Goal: Task Accomplishment & Management: Use online tool/utility

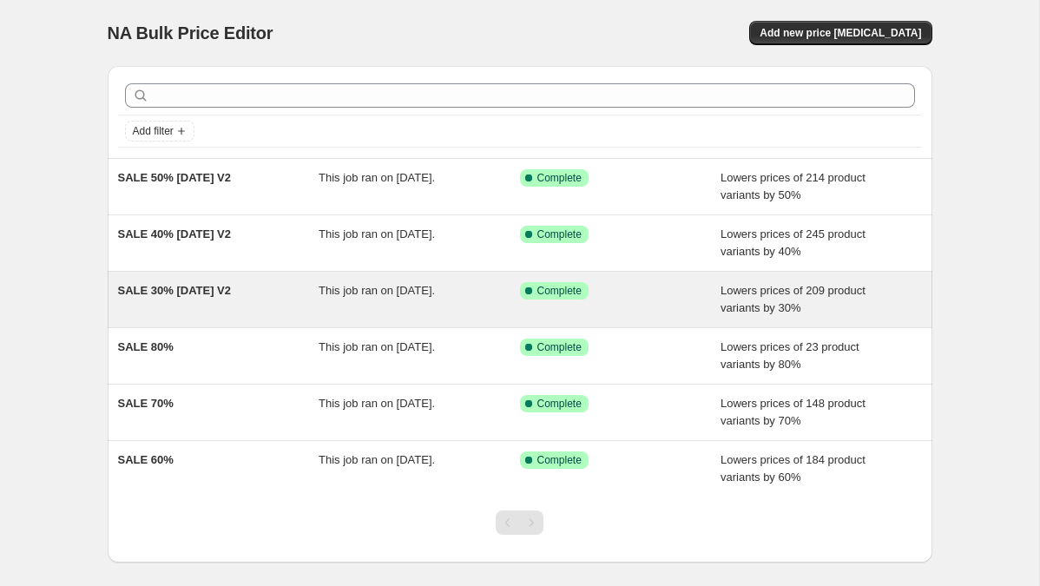
click at [231, 292] on span "SALE 30% [DATE] V2" at bounding box center [175, 290] width 114 height 13
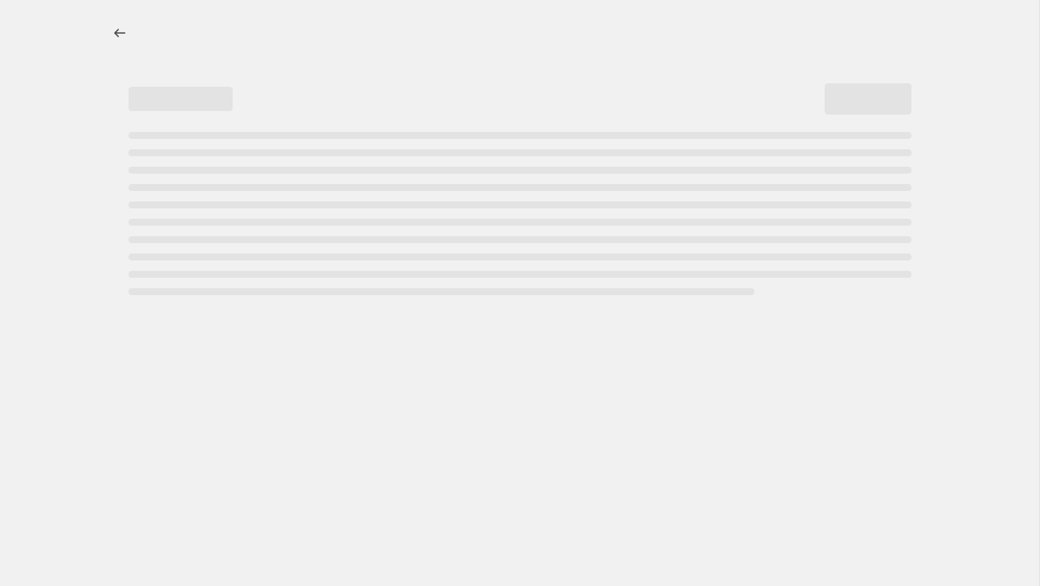
select select "percentage"
select select "tag"
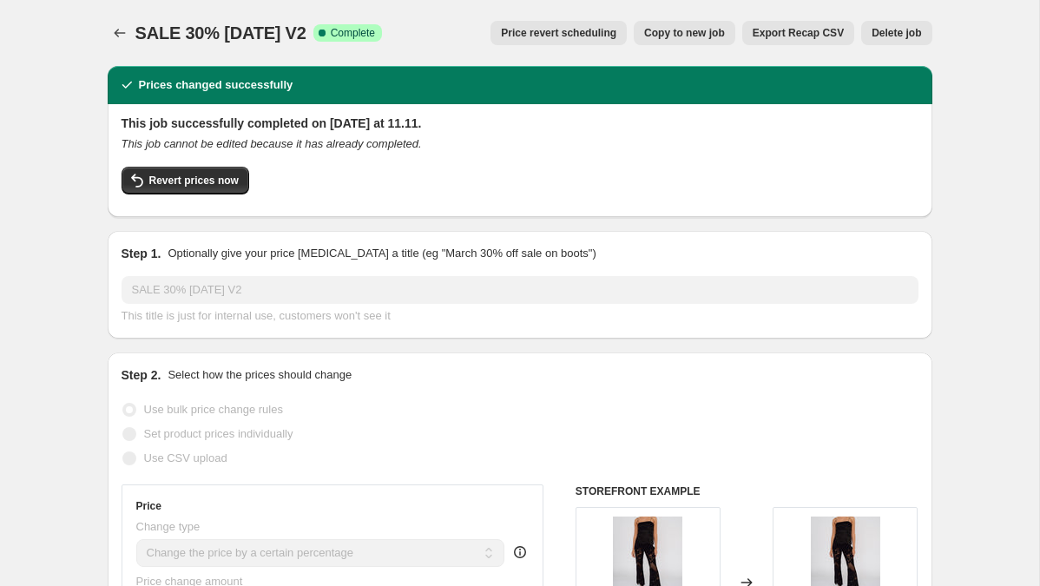
click at [561, 45] on div "SALE 30% [DATE] V2. This page is ready SALE 30% [DATE] V2 Success Complete Comp…" at bounding box center [520, 33] width 824 height 66
click at [559, 33] on span "Price revert scheduling" at bounding box center [558, 33] width 115 height 14
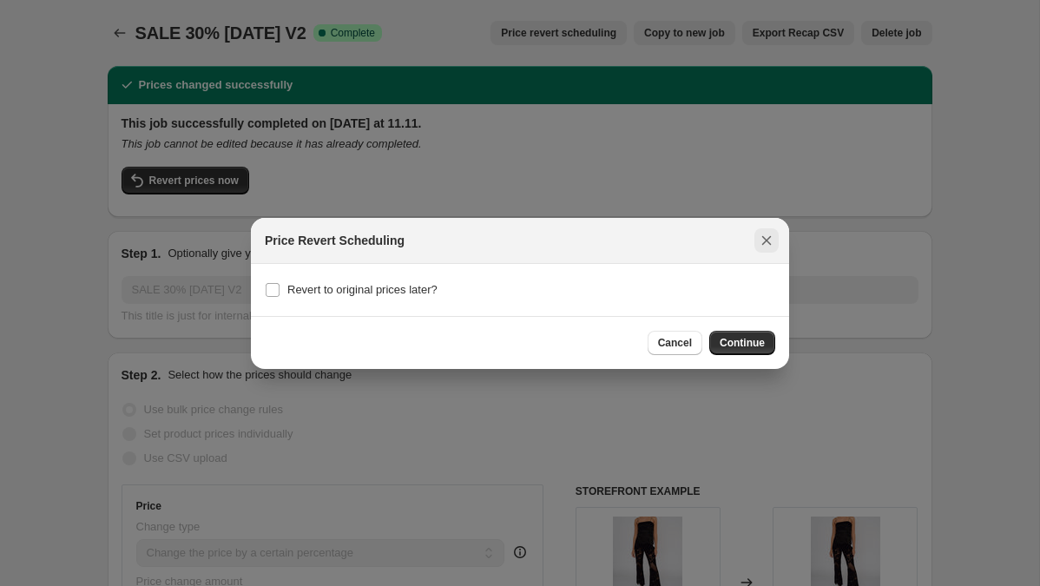
click at [769, 229] on button "Close" at bounding box center [766, 240] width 24 height 24
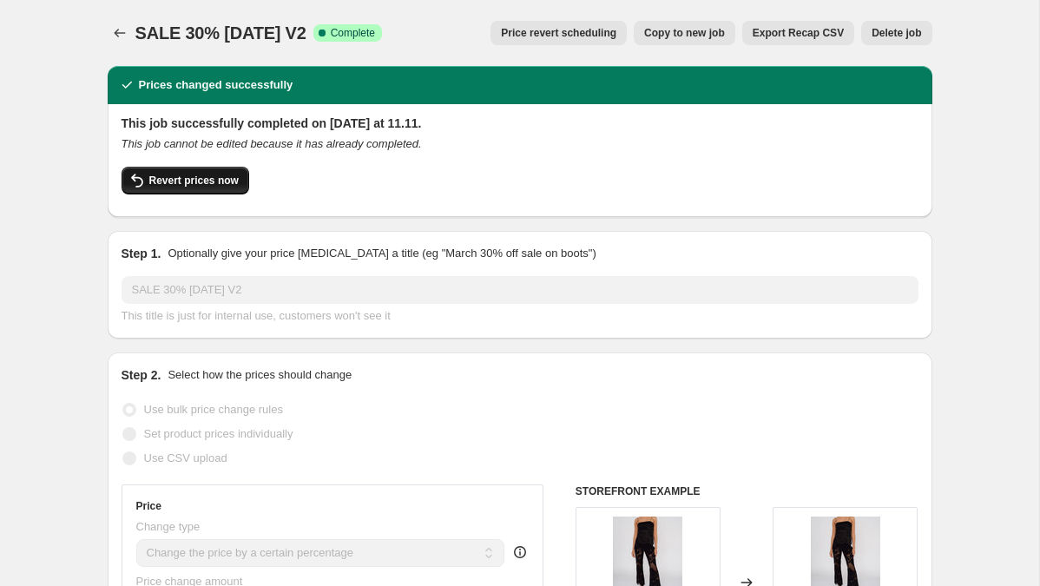
click at [211, 190] on button "Revert prices now" at bounding box center [186, 181] width 128 height 28
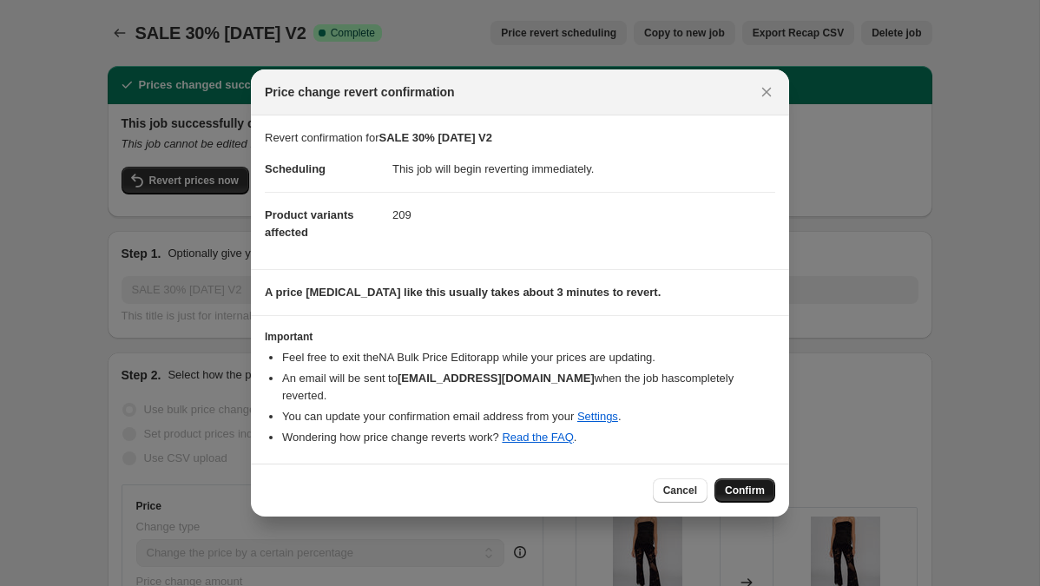
click at [745, 483] on span "Confirm" at bounding box center [745, 490] width 40 height 14
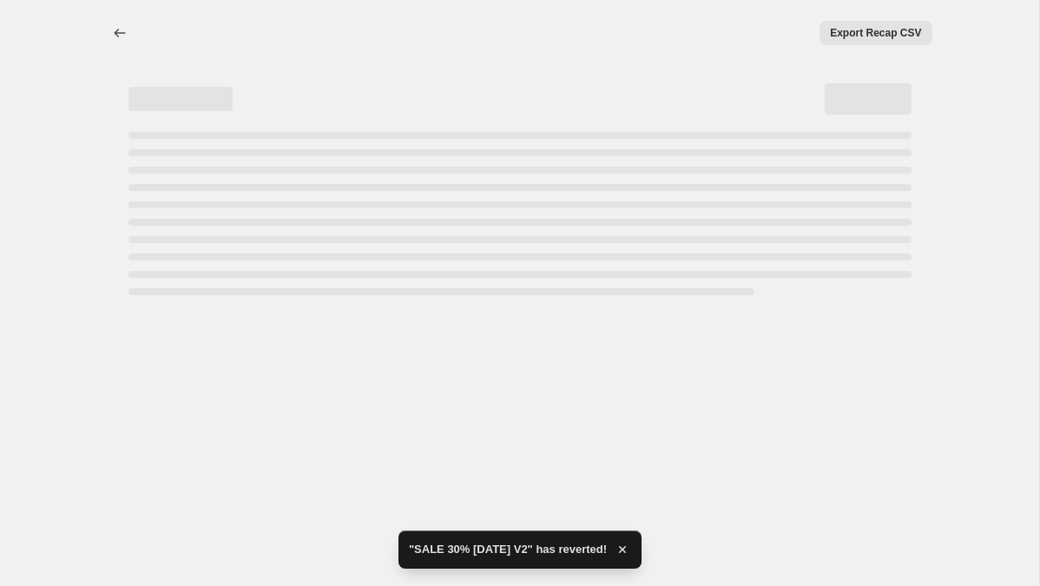
select select "percentage"
select select "tag"
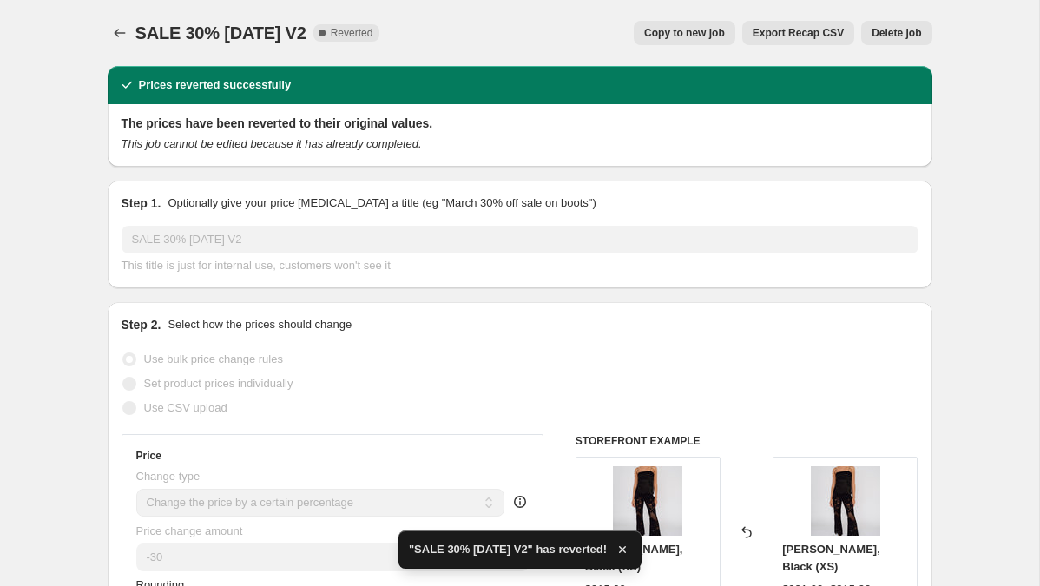
click at [683, 33] on span "Copy to new job" at bounding box center [684, 33] width 81 height 14
select select "percentage"
select select "tag"
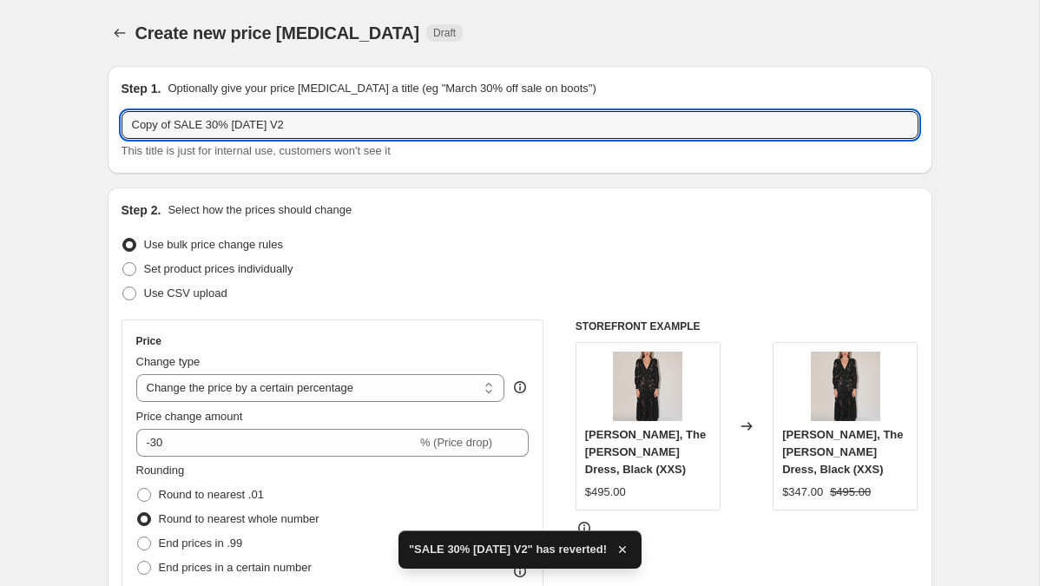
drag, startPoint x: 169, startPoint y: 122, endPoint x: 82, endPoint y: 122, distance: 86.8
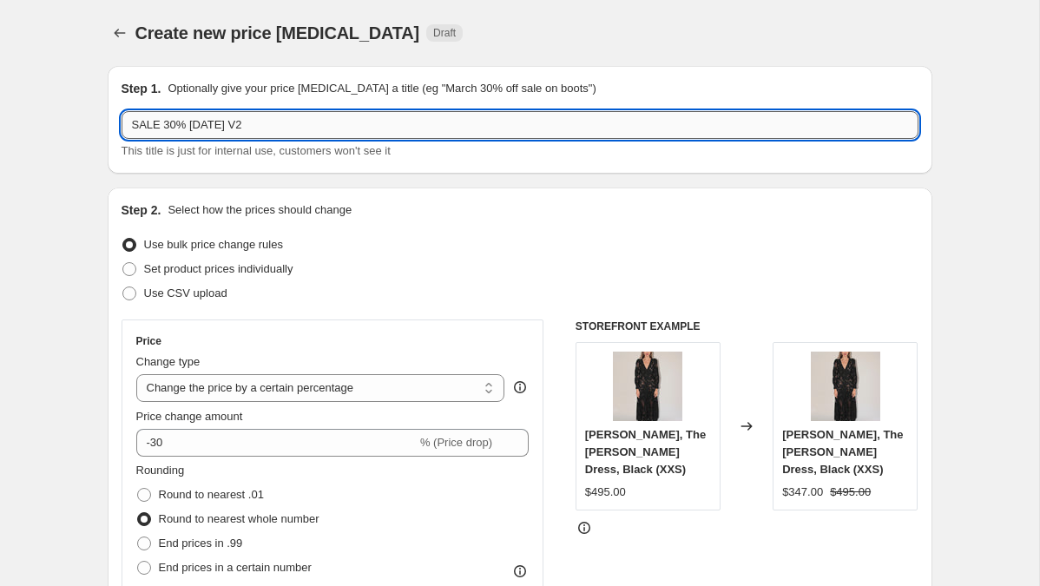
click at [196, 125] on input "SALE 30% [DATE] V2" at bounding box center [520, 125] width 797 height 28
click at [288, 129] on input "SALE 30% [DATE] V2" at bounding box center [520, 125] width 797 height 28
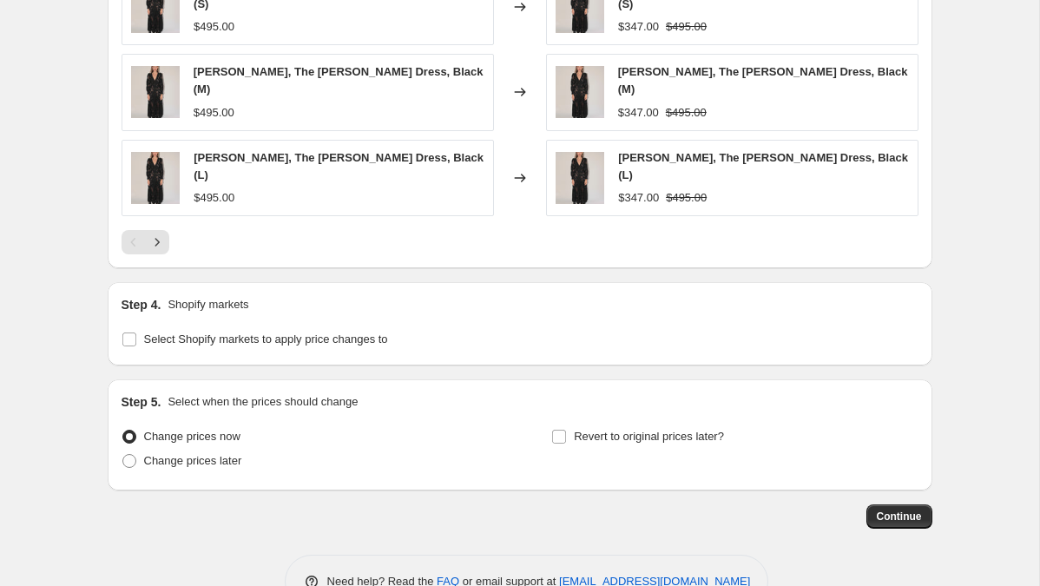
scroll to position [1442, 0]
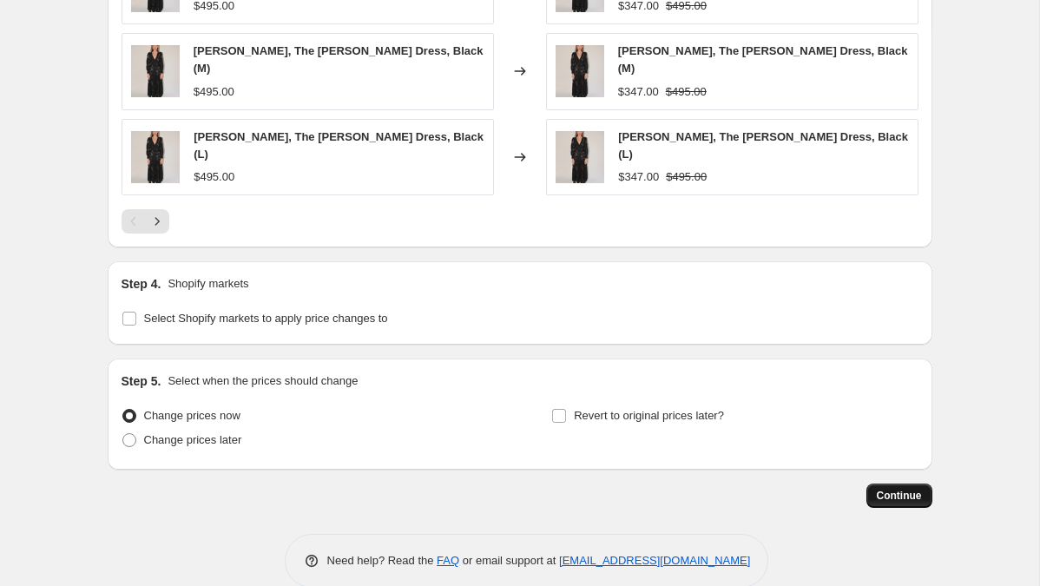
type input "SALE 30% [DATE]"
click at [898, 489] on span "Continue" at bounding box center [899, 496] width 45 height 14
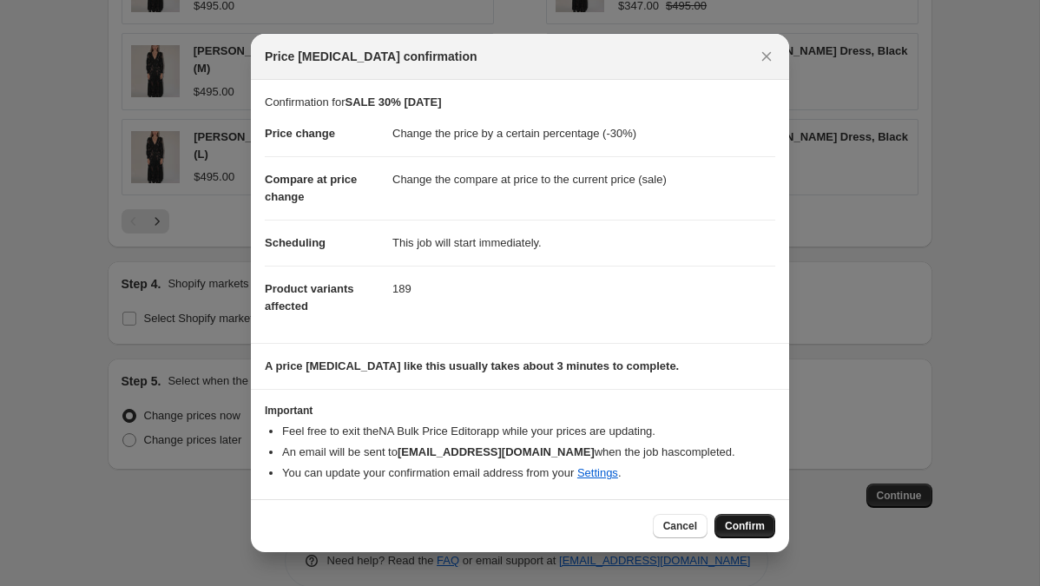
click at [739, 529] on span "Confirm" at bounding box center [745, 526] width 40 height 14
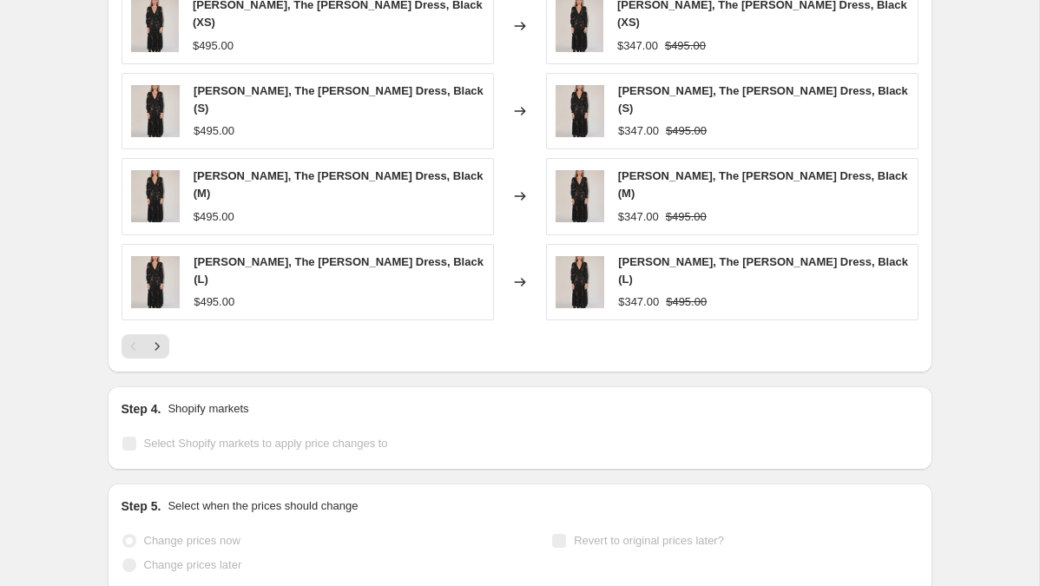
scroll to position [1487, 0]
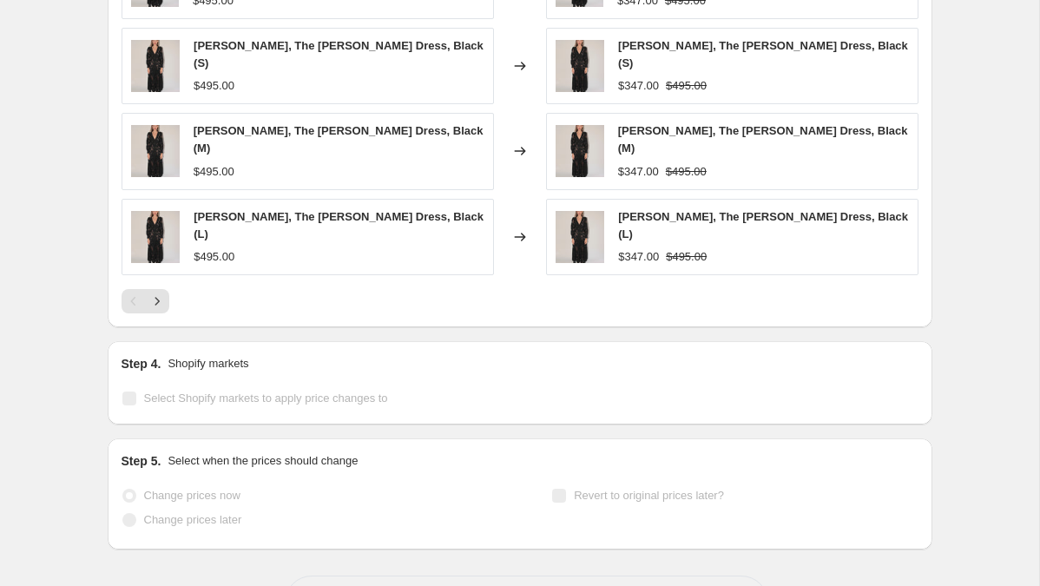
select select "percentage"
select select "tag"
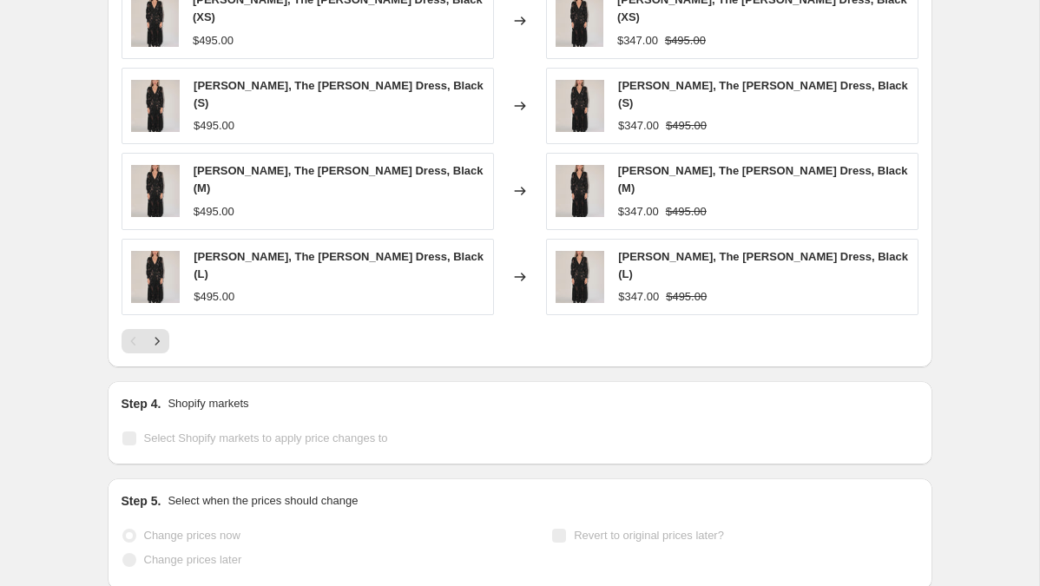
scroll to position [0, 0]
